Goal: Information Seeking & Learning: Learn about a topic

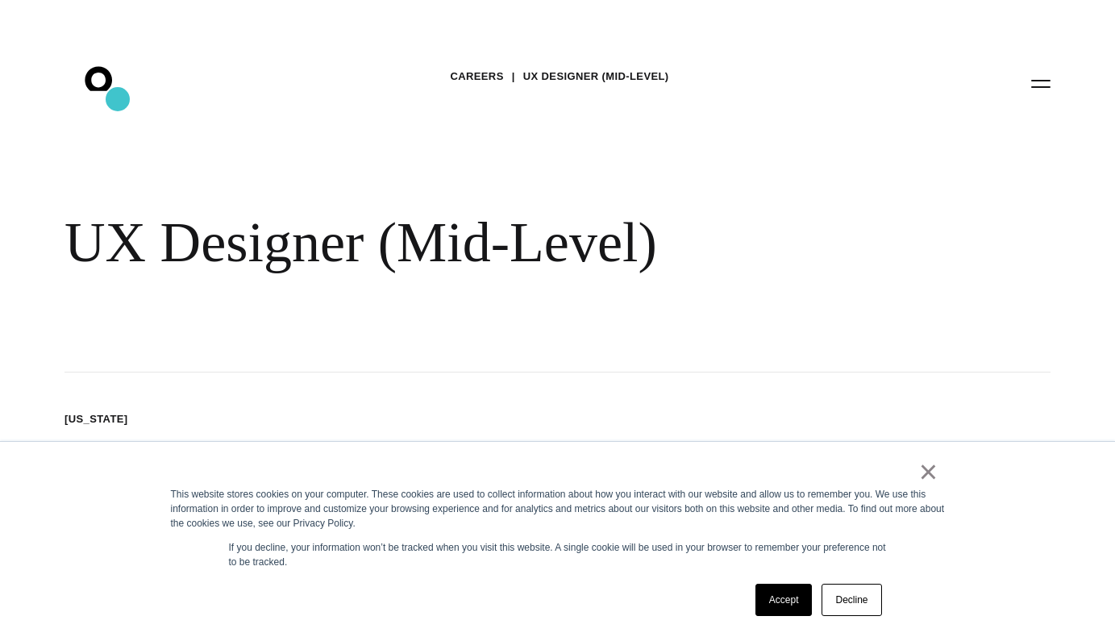
click at [116, 111] on icon at bounding box center [123, 122] width 18 height 22
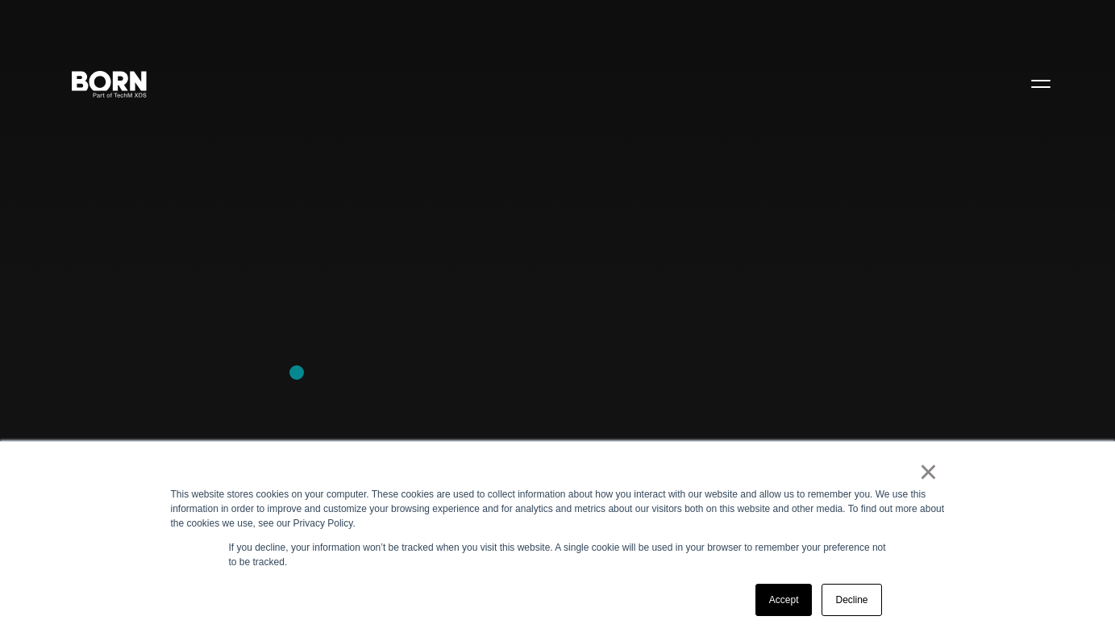
scroll to position [936, 0]
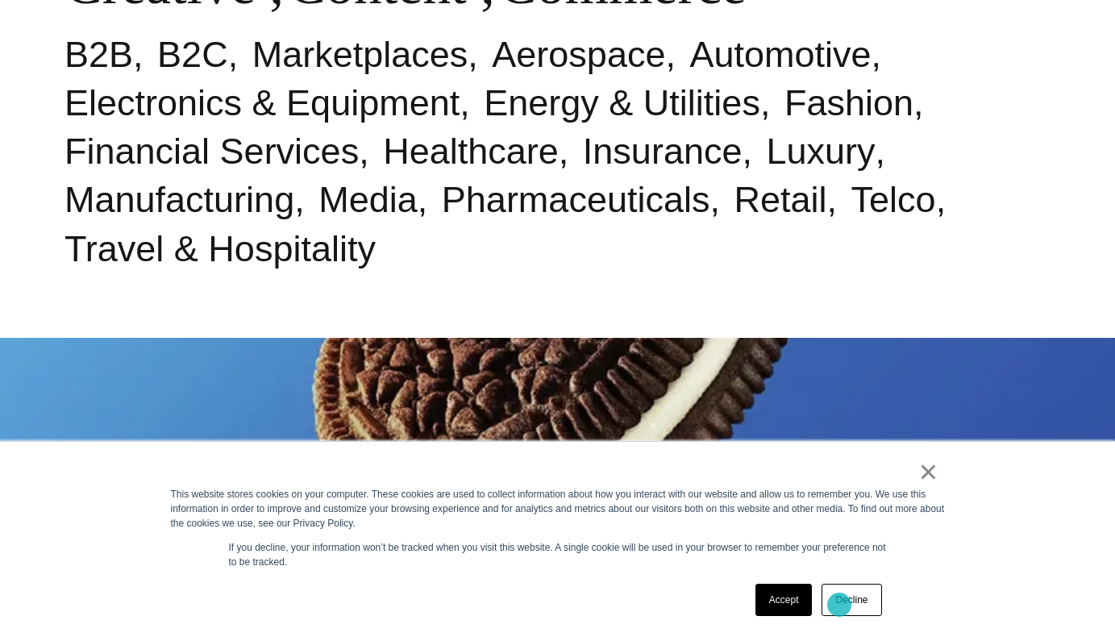
click at [839, 604] on link "Decline" at bounding box center [852, 600] width 60 height 32
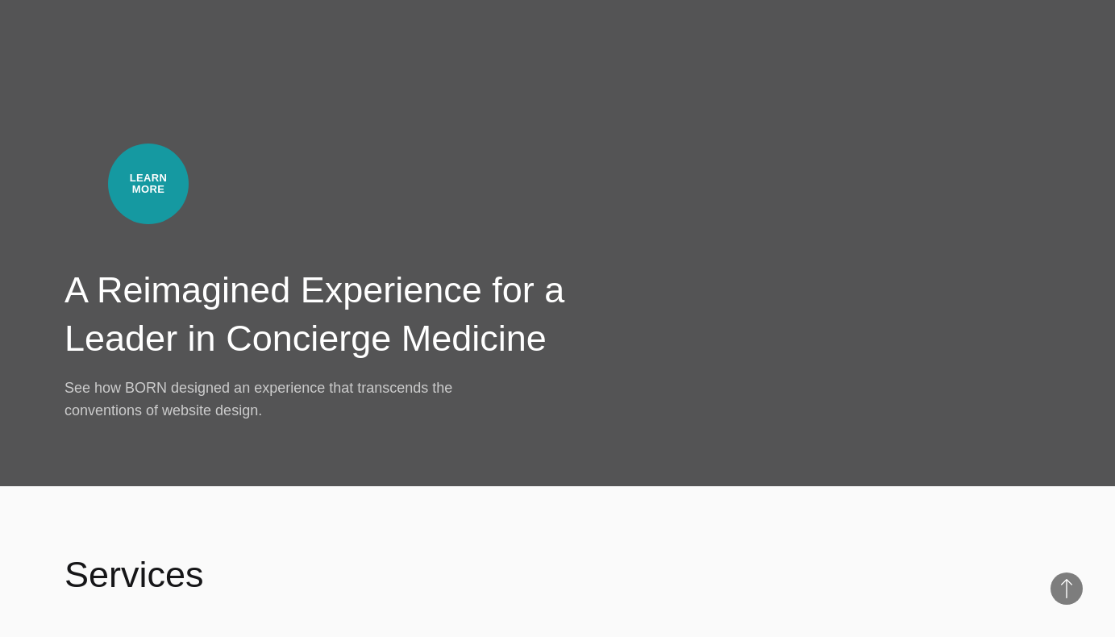
scroll to position [4403, 0]
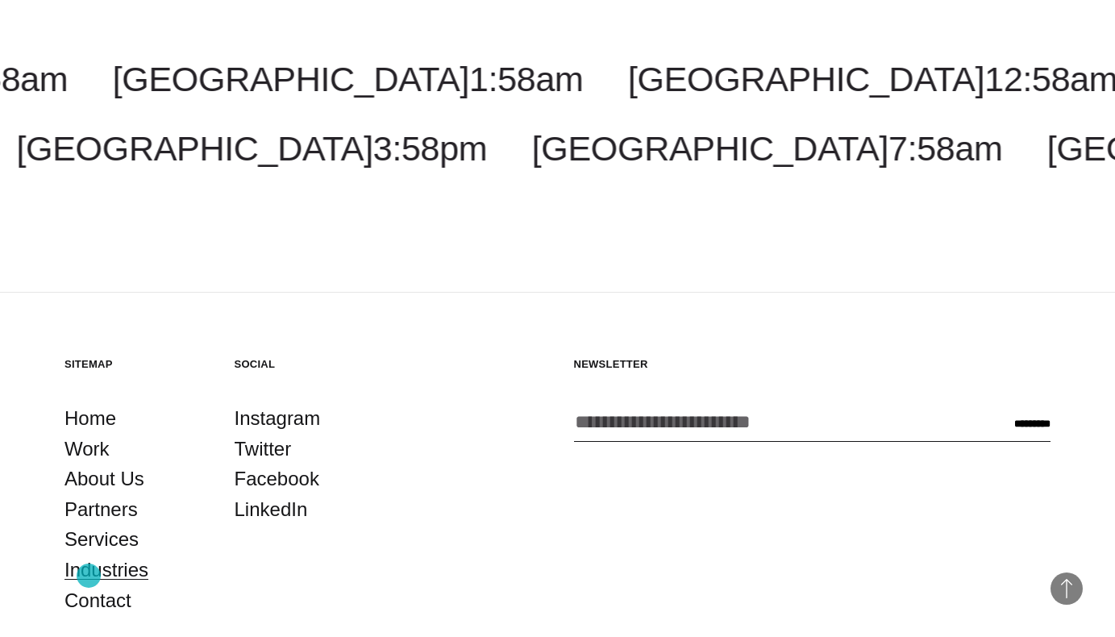
click at [89, 576] on link "Industries" at bounding box center [107, 570] width 84 height 31
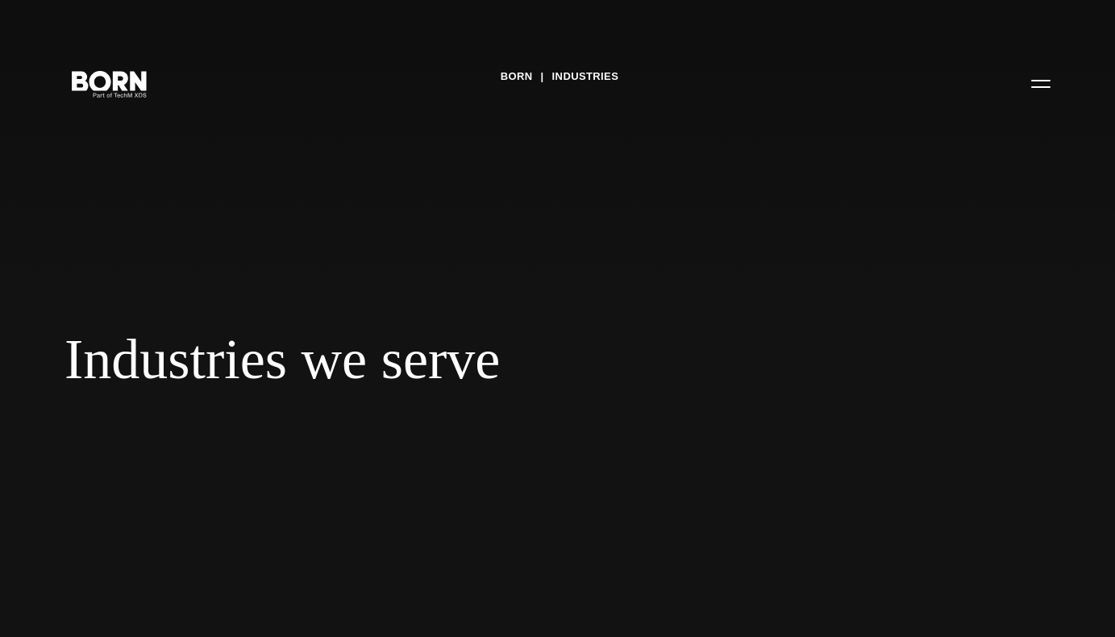
scroll to position [743, 0]
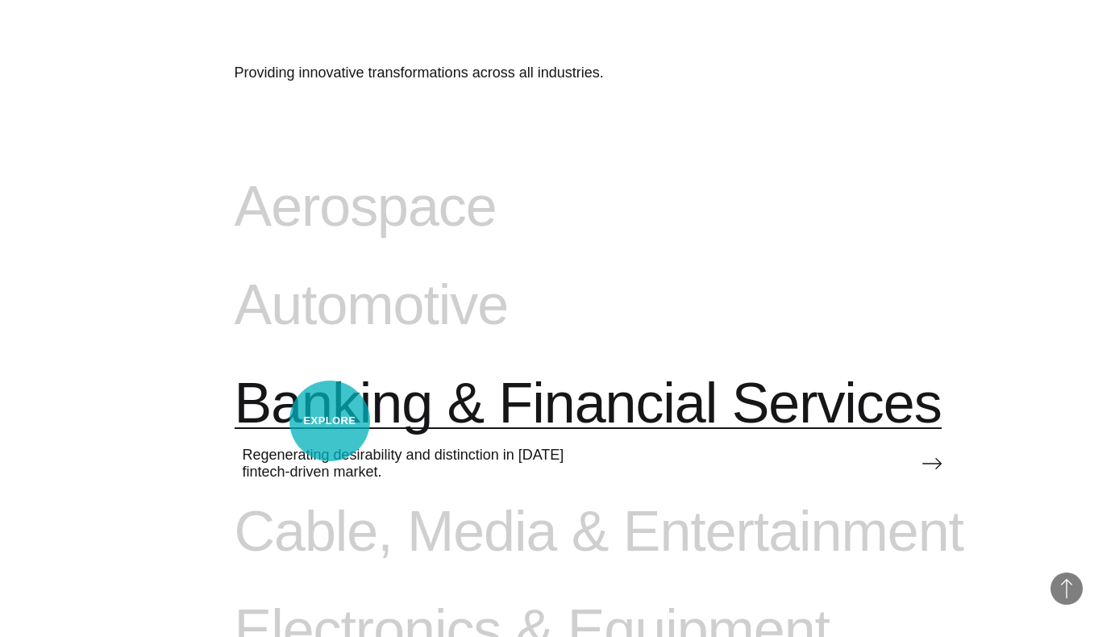
click at [330, 421] on span "Banking & Financial Services" at bounding box center [588, 404] width 707 height 66
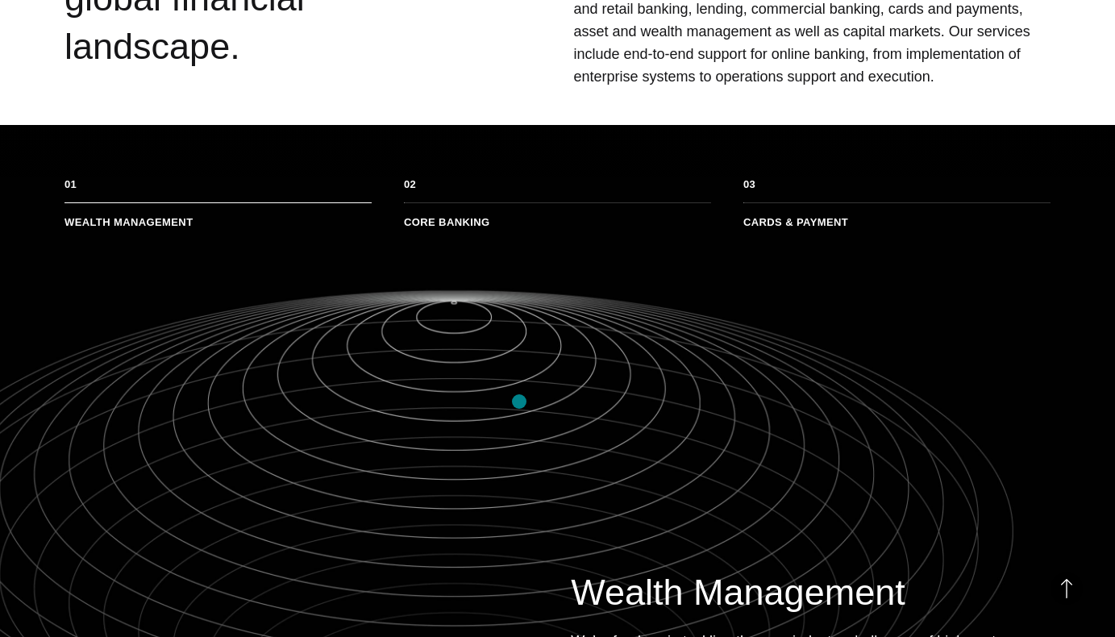
scroll to position [863, 0]
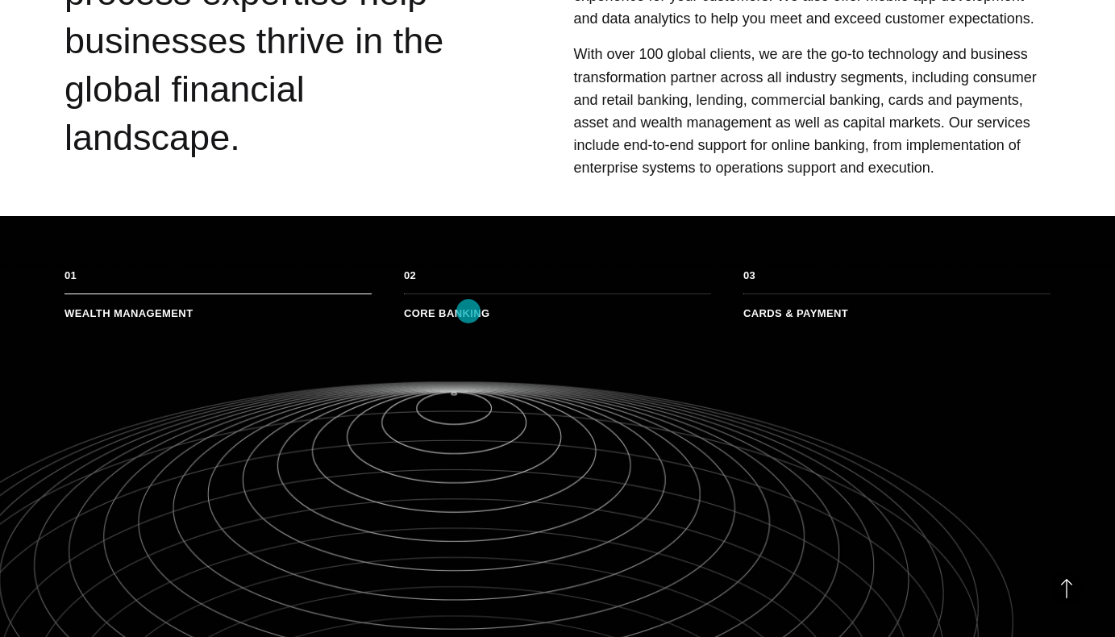
click at [468, 310] on li "Core Banking" at bounding box center [557, 307] width 307 height 26
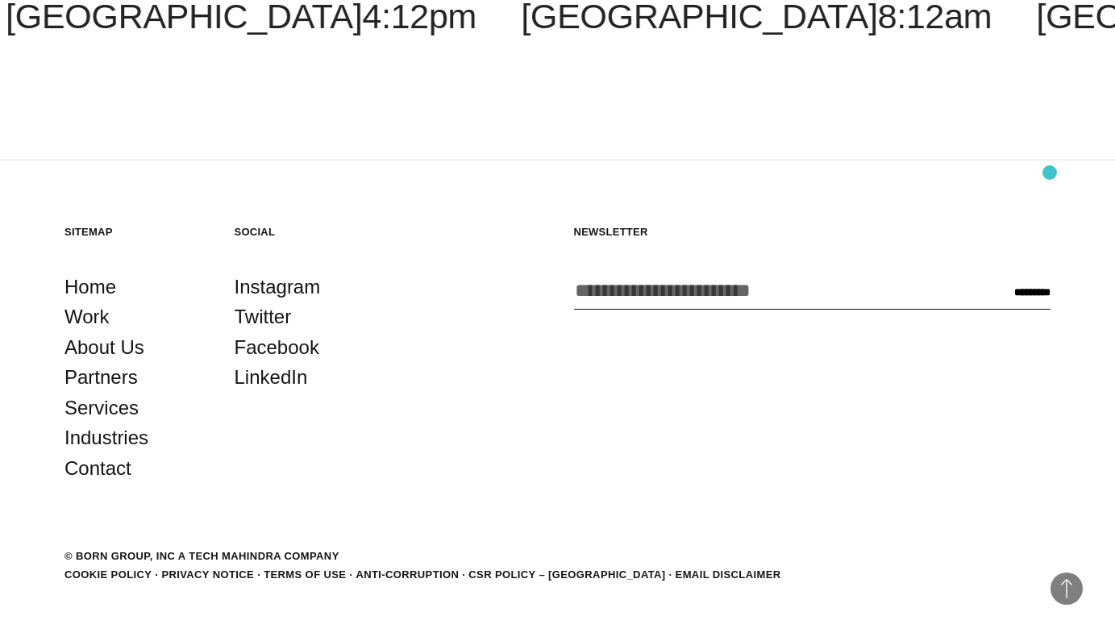
scroll to position [4379, 0]
